Goal: Task Accomplishment & Management: Use online tool/utility

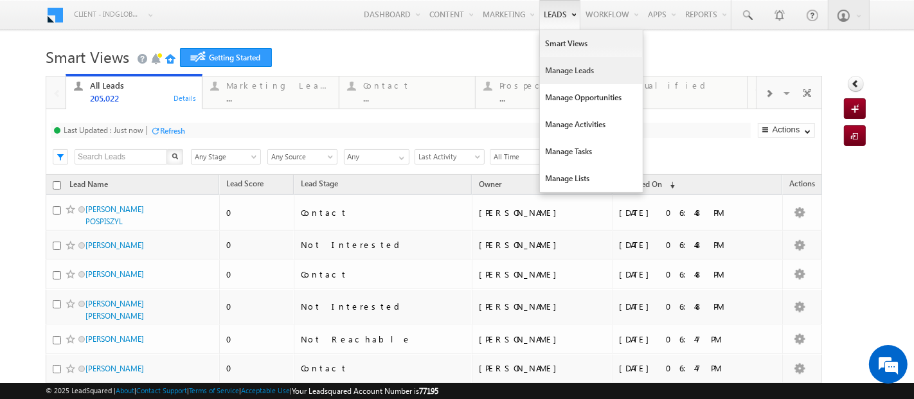
click at [554, 78] on link "Manage Leads" at bounding box center [591, 70] width 103 height 27
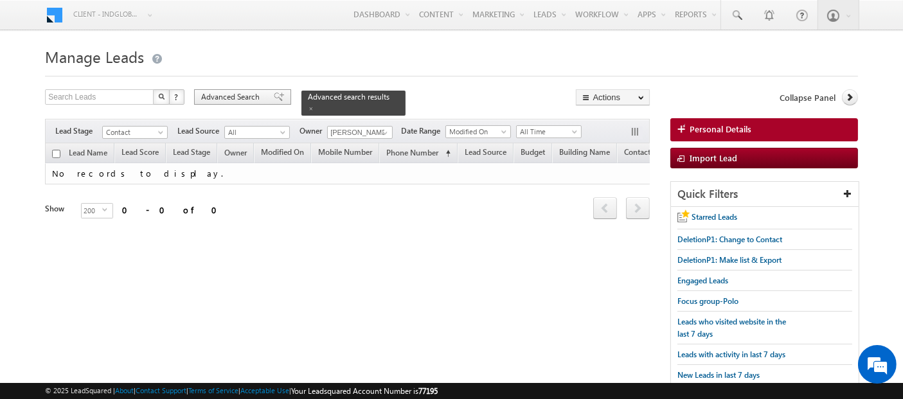
click at [248, 98] on span "Advanced Search" at bounding box center [232, 97] width 62 height 12
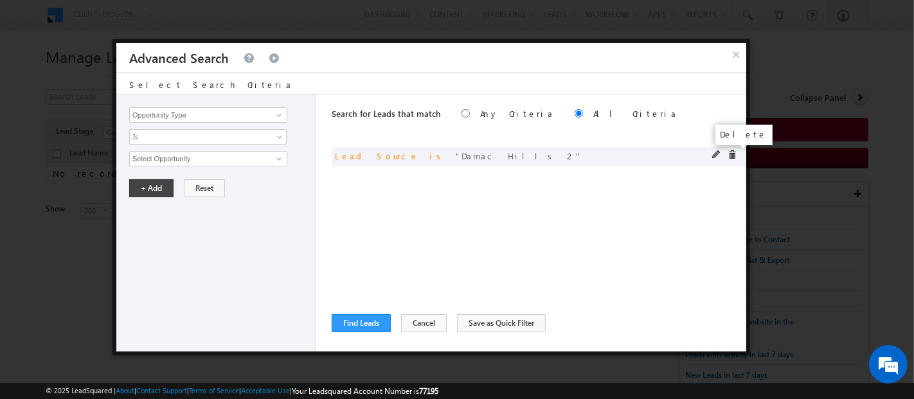
click at [729, 154] on span at bounding box center [731, 154] width 9 height 9
click at [275, 117] on span at bounding box center [279, 115] width 10 height 10
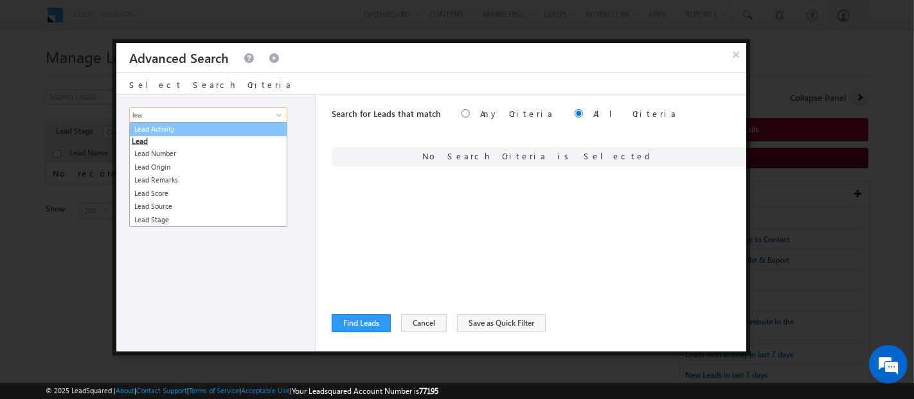
click at [181, 126] on link "Lead Activity" at bounding box center [208, 129] width 158 height 15
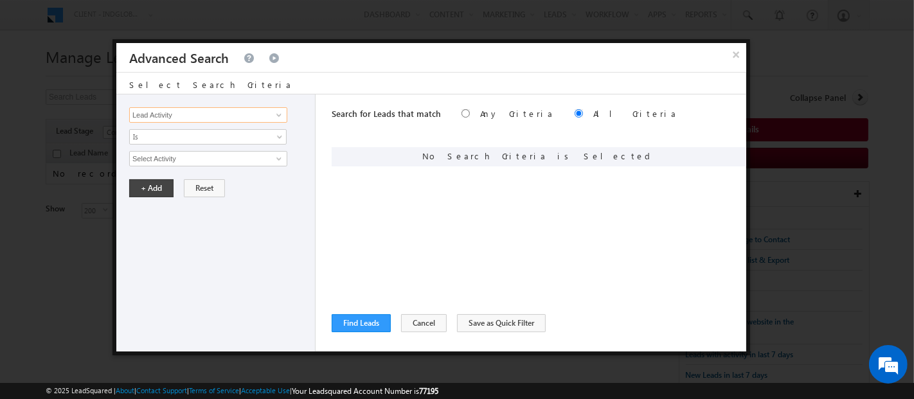
type input "Lead Activity"
click at [280, 159] on span at bounding box center [279, 159] width 10 height 10
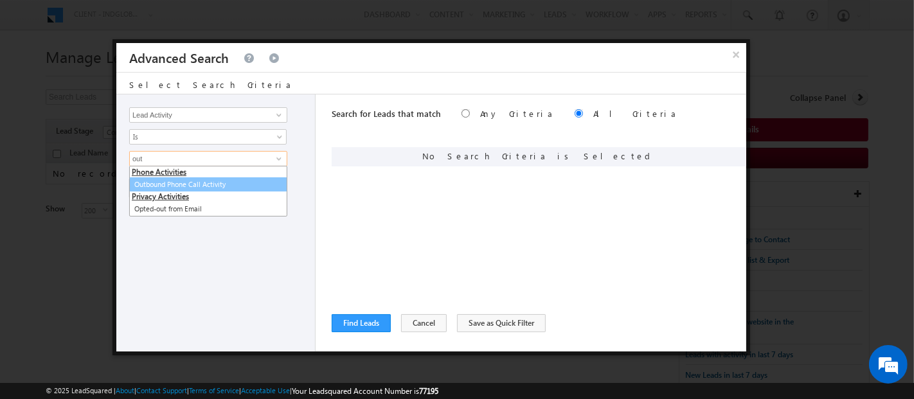
click at [220, 186] on link "Outbound Phone Call Activity" at bounding box center [208, 184] width 158 height 15
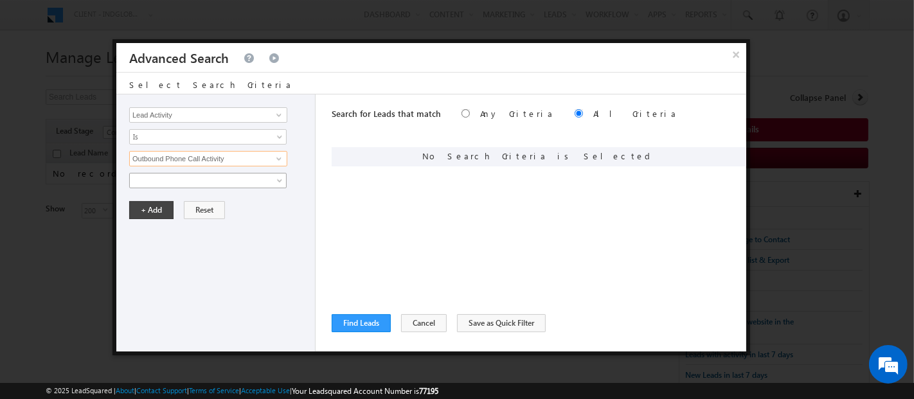
type input "Outbound Phone Call Activity"
click at [274, 182] on link at bounding box center [207, 180] width 157 height 15
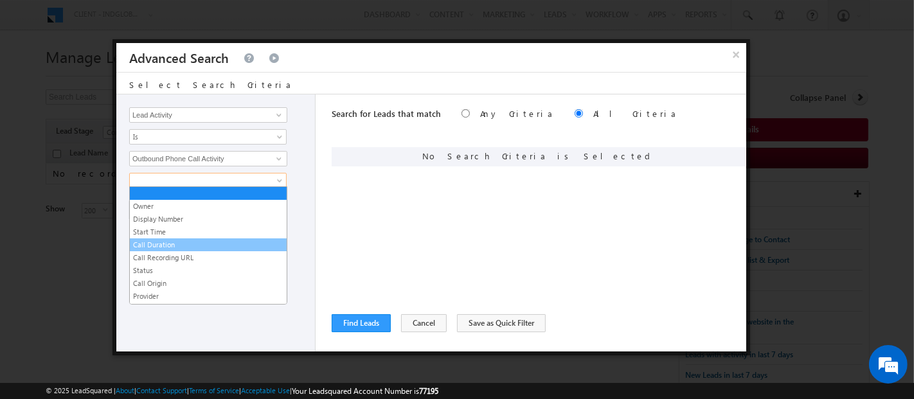
click at [166, 243] on link "Call Duration" at bounding box center [208, 245] width 157 height 12
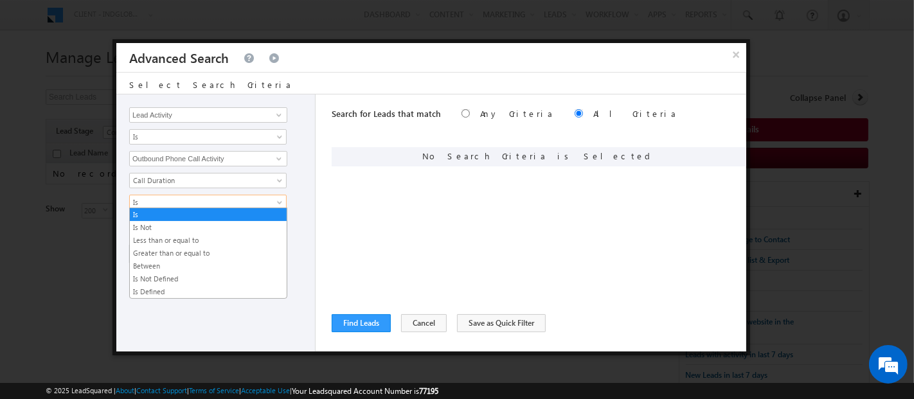
click at [279, 205] on span at bounding box center [281, 205] width 10 height 10
click at [216, 250] on link "Greater than or equal to" at bounding box center [208, 253] width 157 height 12
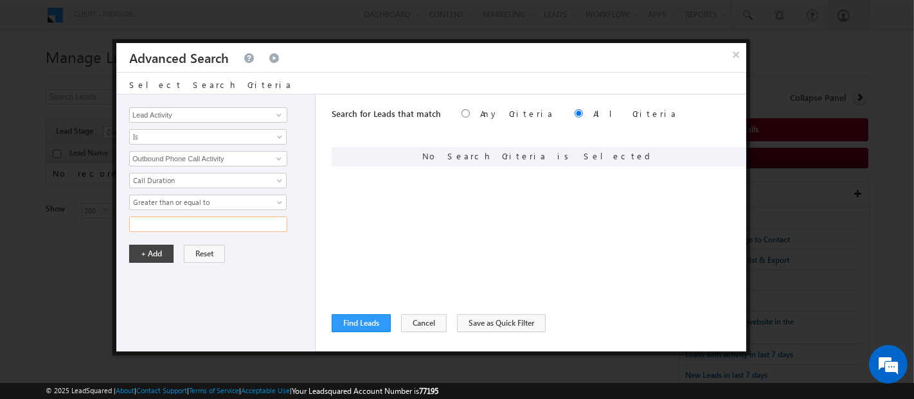
click at [178, 224] on input "text" at bounding box center [208, 224] width 158 height 15
type input "180"
click at [146, 251] on button "+ Add" at bounding box center [151, 254] width 44 height 18
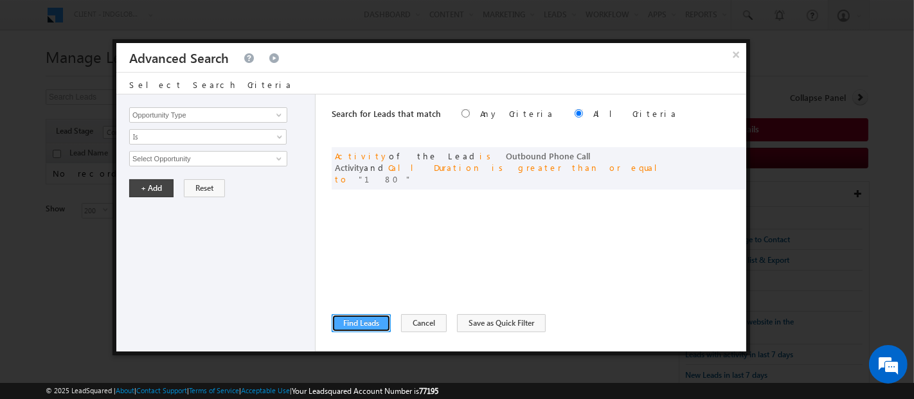
click at [363, 318] on button "Find Leads" at bounding box center [361, 323] width 59 height 18
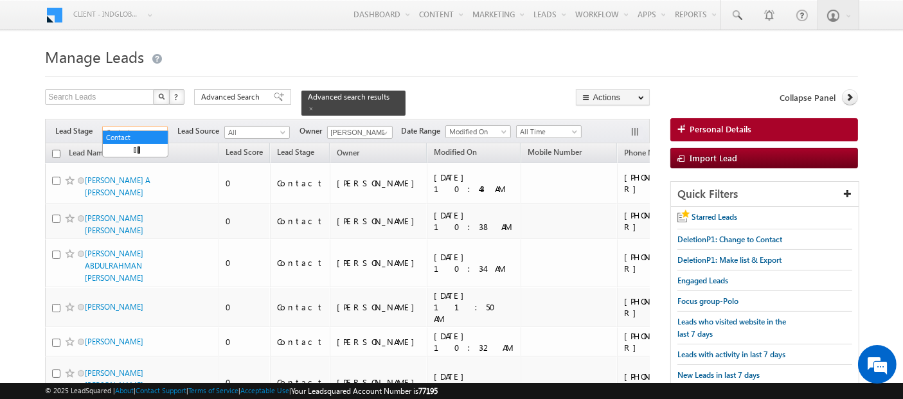
click at [161, 130] on span at bounding box center [162, 135] width 10 height 10
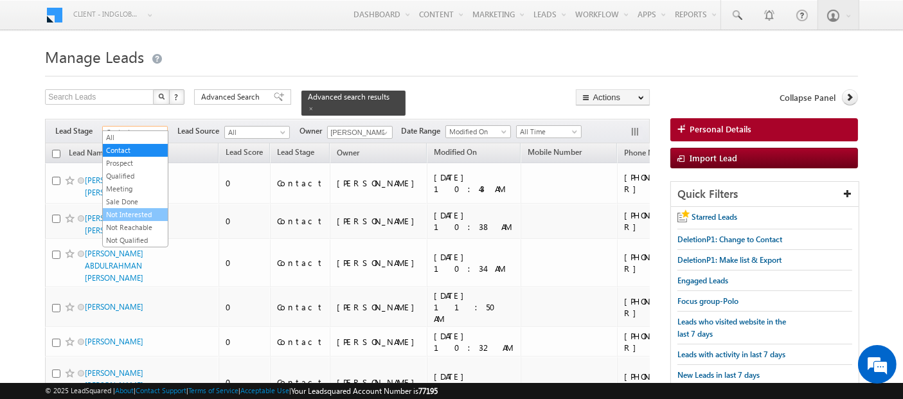
click at [127, 215] on link "Not Interested" at bounding box center [135, 215] width 65 height 12
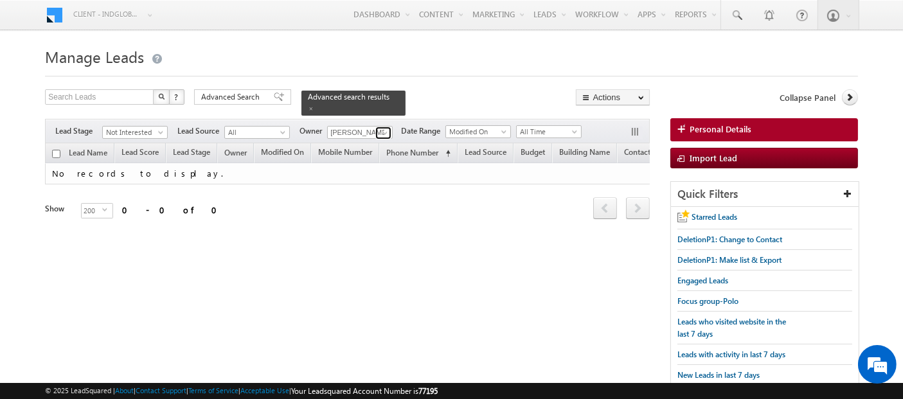
click at [384, 128] on span at bounding box center [385, 133] width 10 height 10
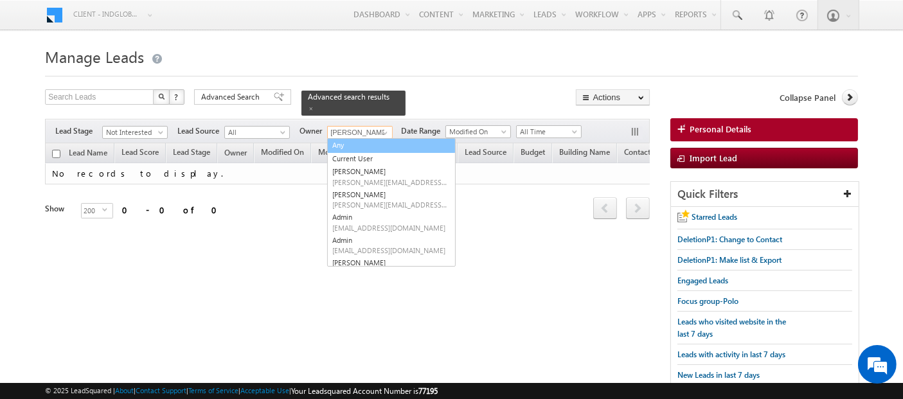
click at [362, 138] on link "Any" at bounding box center [391, 145] width 128 height 15
type input "Any"
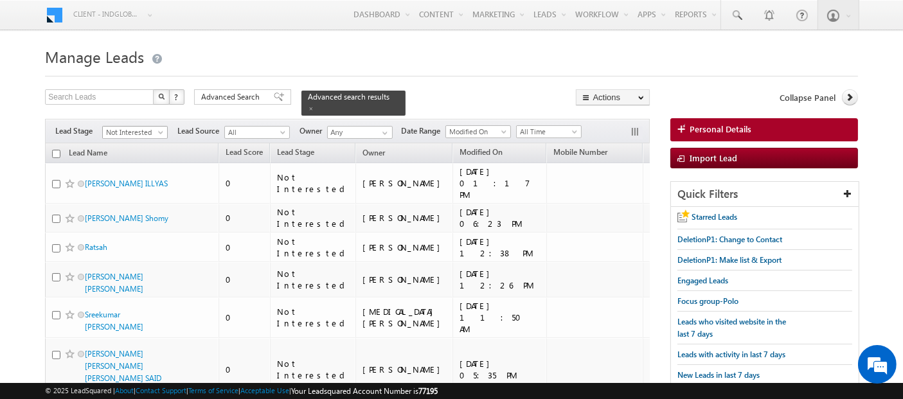
click at [159, 130] on span at bounding box center [162, 135] width 10 height 10
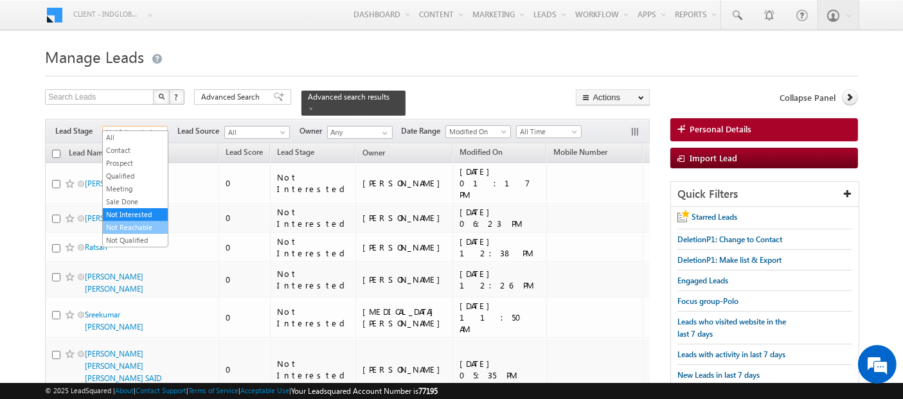
click at [144, 224] on link "Not Reachable" at bounding box center [135, 228] width 65 height 12
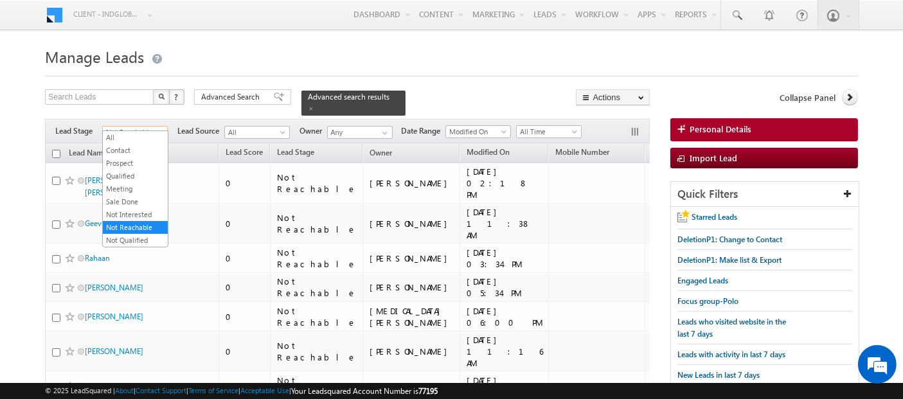
click at [160, 130] on span at bounding box center [162, 135] width 10 height 10
click at [127, 236] on link "Not Qualified" at bounding box center [135, 241] width 65 height 12
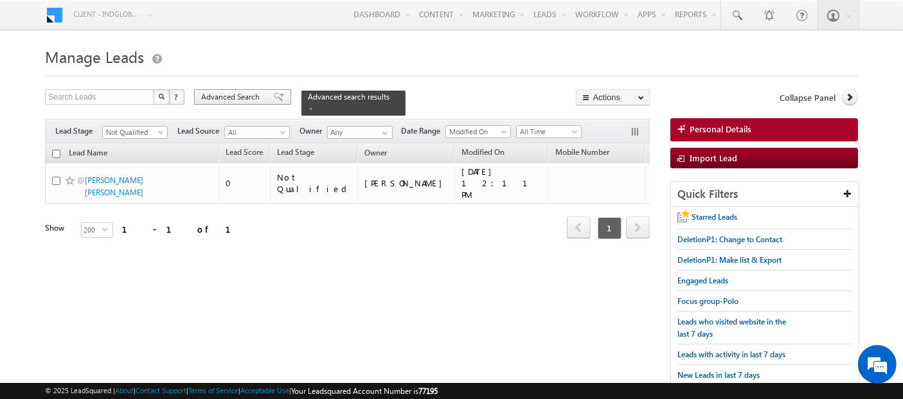
click at [239, 99] on span "Advanced Search" at bounding box center [232, 97] width 62 height 12
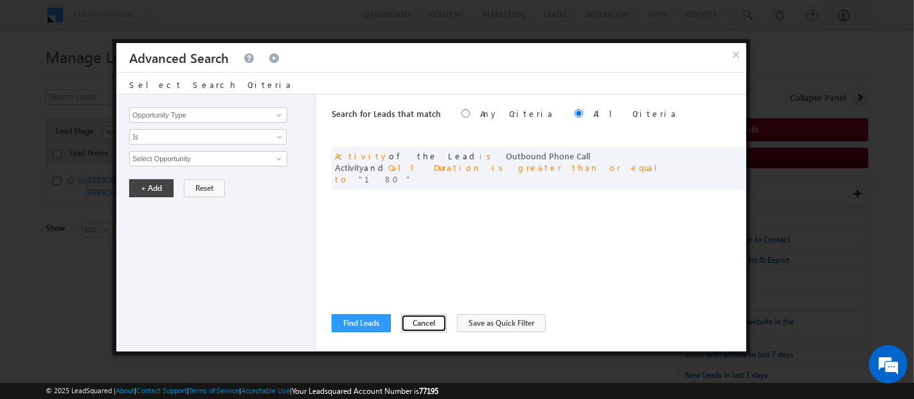
click at [411, 318] on button "Cancel" at bounding box center [424, 323] width 46 height 18
